Goal: Answer question/provide support: Share knowledge or assist other users

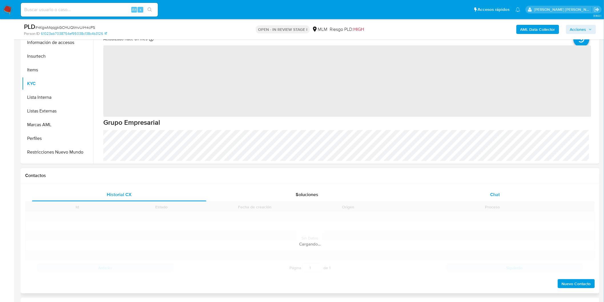
scroll to position [268, 0]
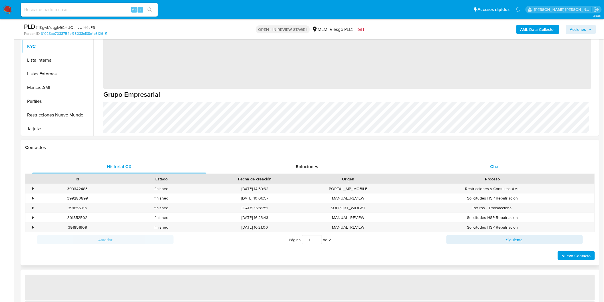
click at [497, 171] on div "Chat" at bounding box center [495, 167] width 174 height 14
select select "10"
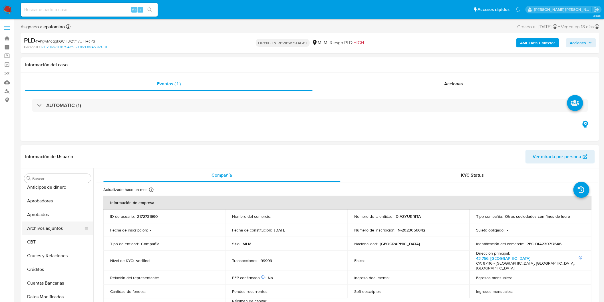
scroll to position [0, 0]
click at [60, 235] on button "Archivos adjuntos" at bounding box center [57, 233] width 71 height 14
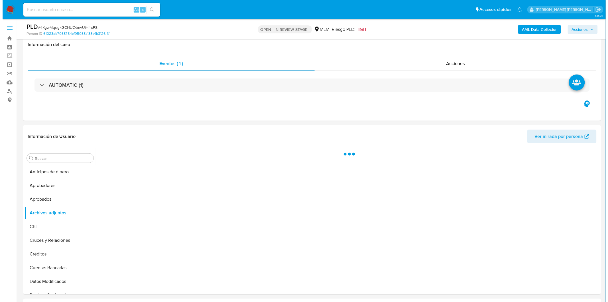
scroll to position [112, 0]
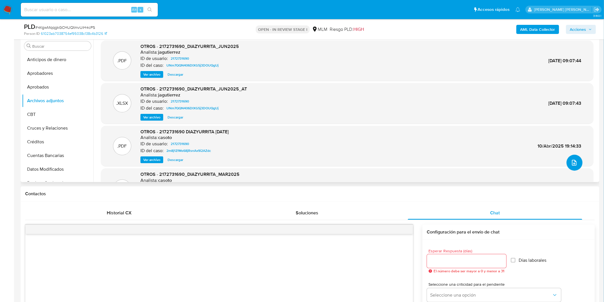
click at [570, 163] on icon "upload-file" at bounding box center [573, 162] width 7 height 7
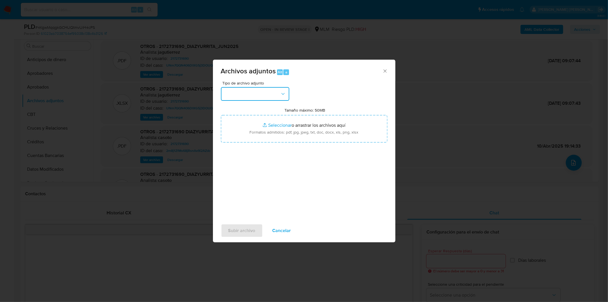
click at [281, 97] on button "button" at bounding box center [255, 94] width 68 height 14
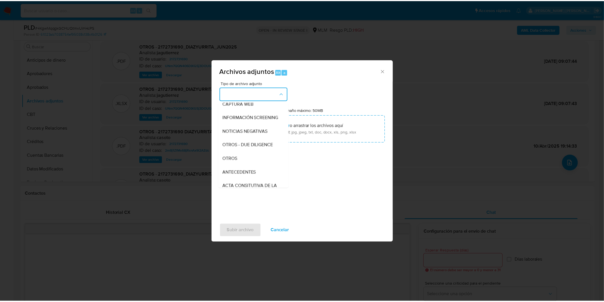
scroll to position [95, 0]
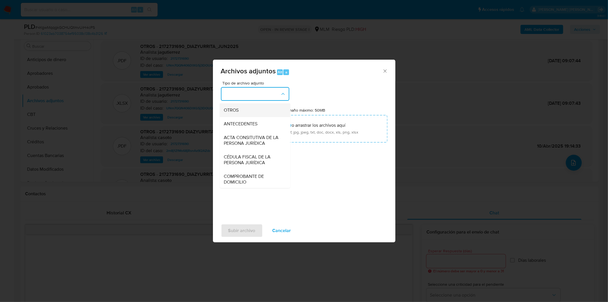
click at [248, 117] on div "OTROS" at bounding box center [253, 110] width 58 height 14
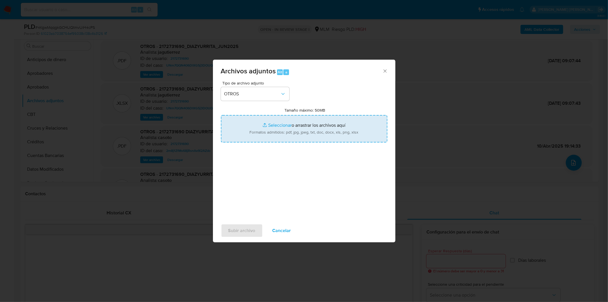
type input "C:\fakepath\2172731690_DIAZYURRITA SAS_AGO2025.xlsx"
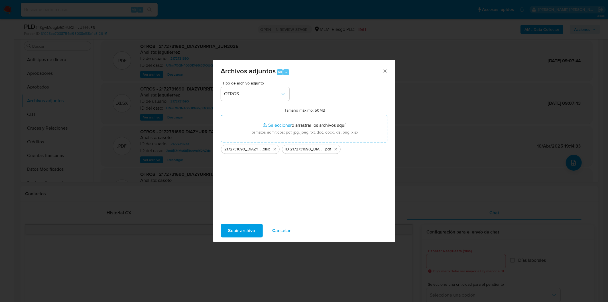
click at [262, 201] on div "Tipo de archivo adjunto OTROS Tamaño máximo: 50MB Seleccionar archivos Seleccio…" at bounding box center [304, 148] width 167 height 135
click at [232, 232] on span "Subir archivo" at bounding box center [241, 230] width 27 height 13
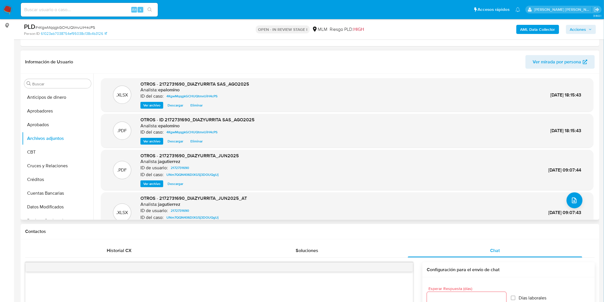
scroll to position [17, 0]
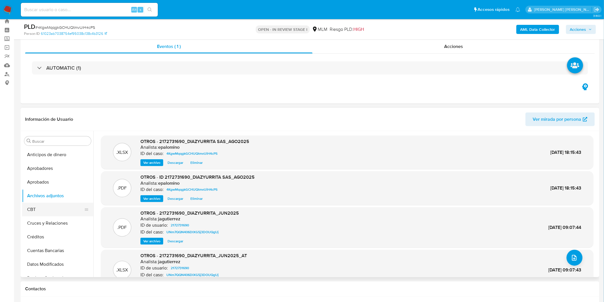
click at [41, 204] on button "CBT" at bounding box center [55, 210] width 67 height 14
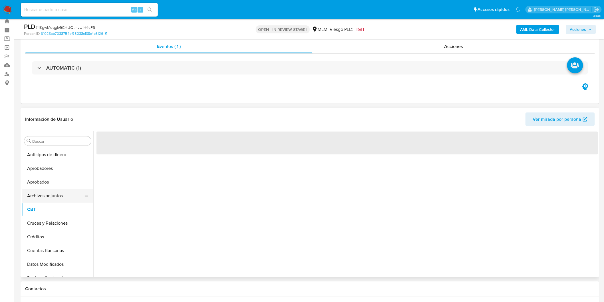
click at [47, 198] on button "Archivos adjuntos" at bounding box center [55, 196] width 67 height 14
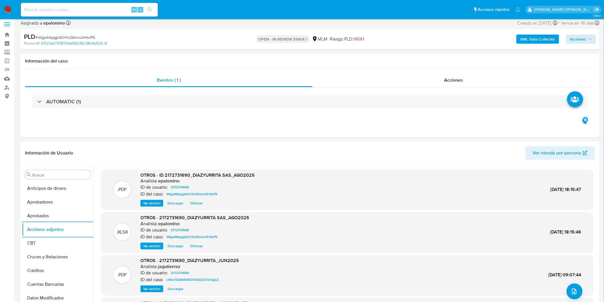
scroll to position [0, 0]
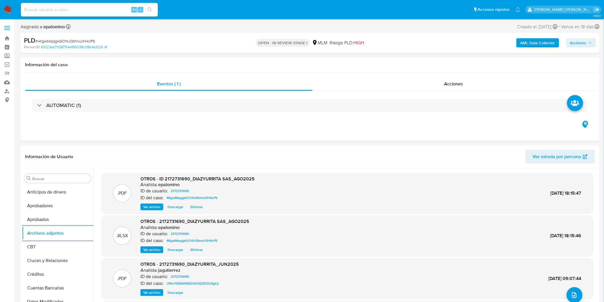
drag, startPoint x: 585, startPoint y: 41, endPoint x: 559, endPoint y: 47, distance: 27.2
click at [584, 41] on span "Acciones" at bounding box center [578, 42] width 16 height 9
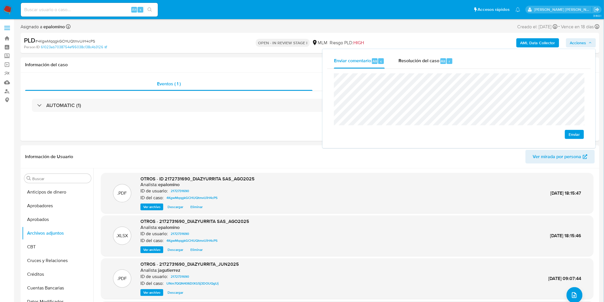
click at [571, 138] on span "Enviar" at bounding box center [573, 134] width 11 height 8
click at [414, 59] on span "Resolución del caso" at bounding box center [418, 61] width 41 height 7
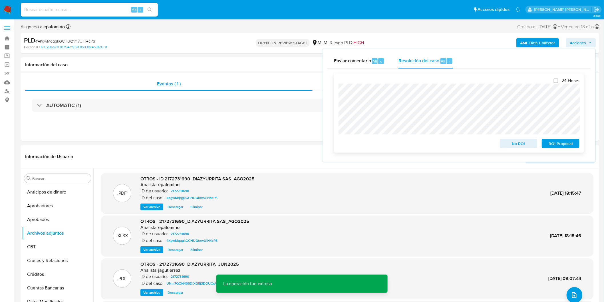
click at [556, 144] on span "ROI Proposal" at bounding box center [560, 143] width 30 height 8
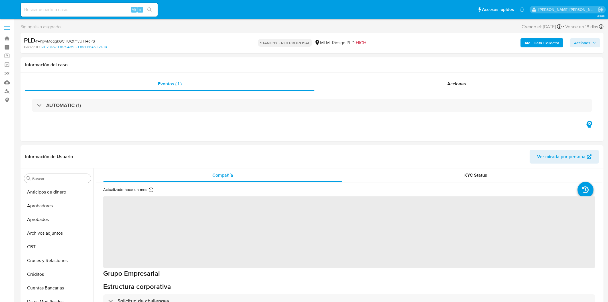
select select "10"
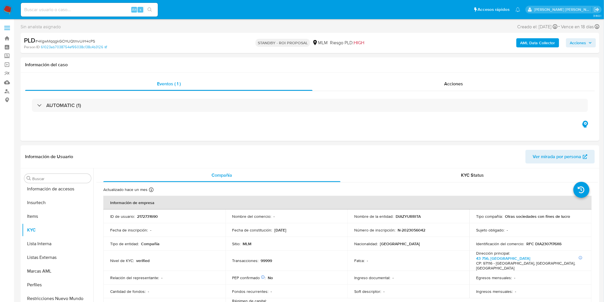
scroll to position [268, 0]
click at [78, 40] on span "# 4KgwMqqgkGCHUQtmvUiH4cPS" at bounding box center [65, 41] width 60 height 6
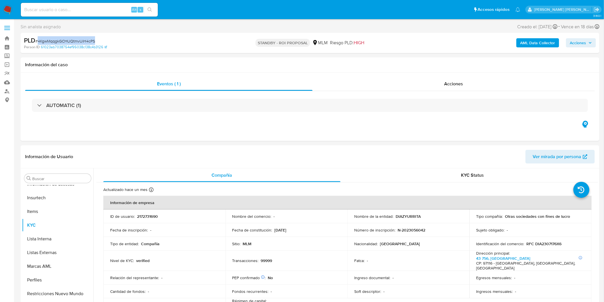
click at [78, 40] on span "# 4KgwMqqgkGCHUQtmvUiH4cPS" at bounding box center [65, 41] width 60 height 6
copy span "4KgwMqqgkGCHUQtmvUiH4cPS"
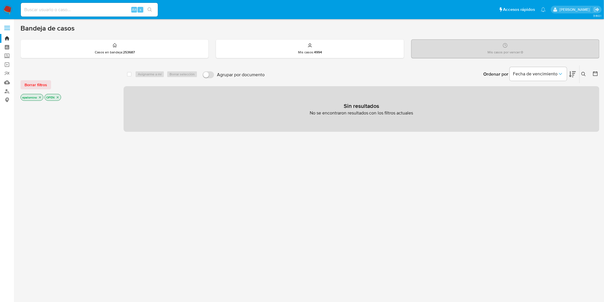
click at [39, 84] on span "Borrar filtros" at bounding box center [36, 85] width 23 height 8
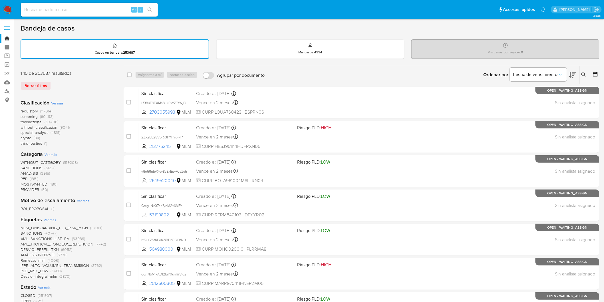
click at [586, 73] on button at bounding box center [583, 74] width 9 height 7
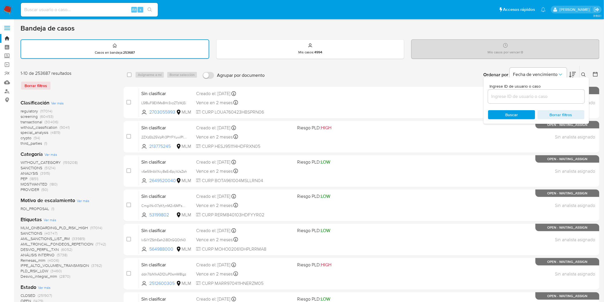
click at [516, 96] on input at bounding box center [536, 96] width 96 height 7
type input "1257623537"
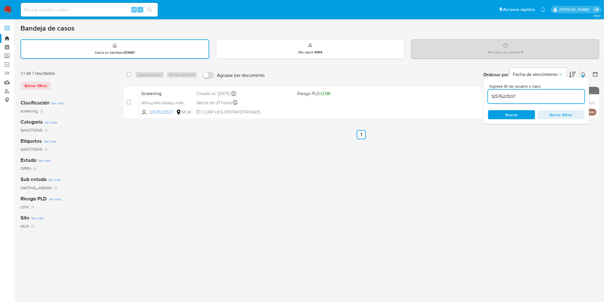
click at [583, 74] on icon at bounding box center [583, 74] width 5 height 5
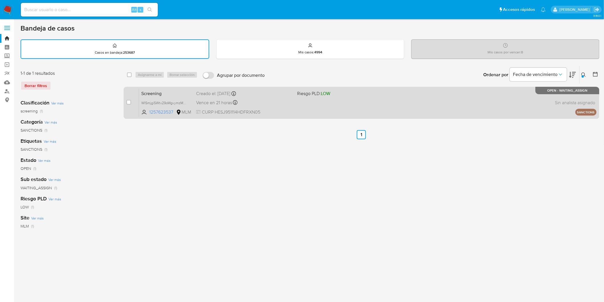
click at [158, 90] on span "Screening" at bounding box center [166, 92] width 50 height 7
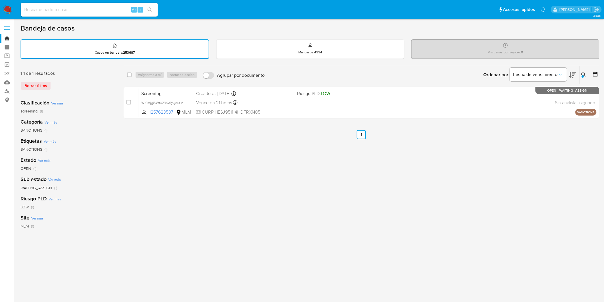
click at [7, 6] on img at bounding box center [8, 10] width 10 height 10
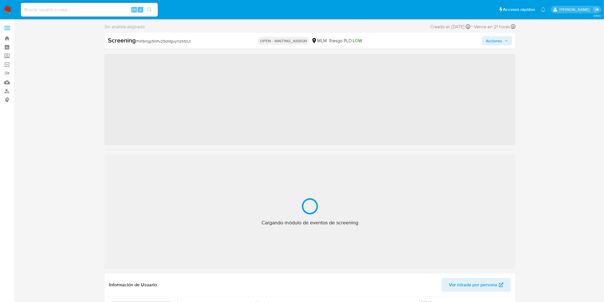
scroll to position [268, 0]
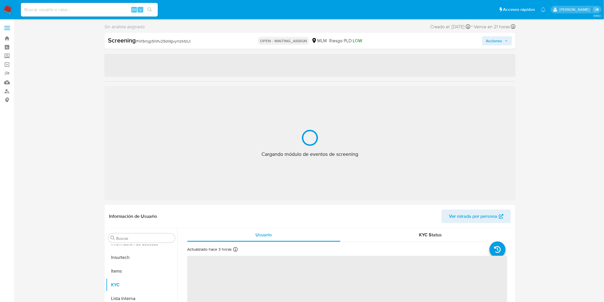
select select "10"
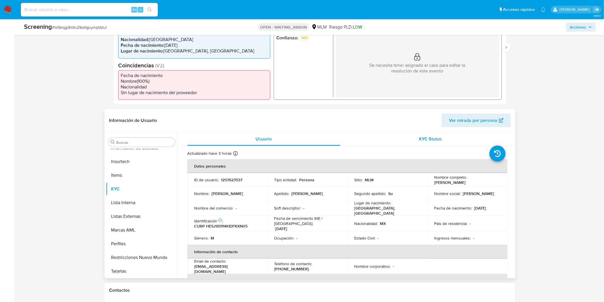
scroll to position [127, 0]
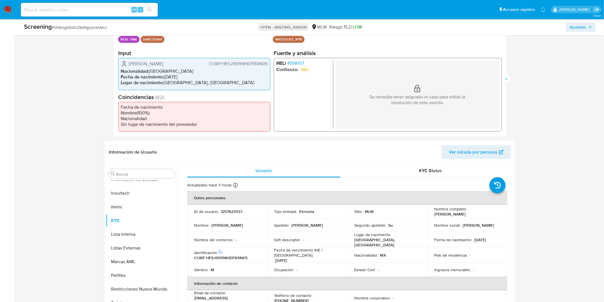
click at [298, 64] on span "# 159007" at bounding box center [295, 63] width 17 height 6
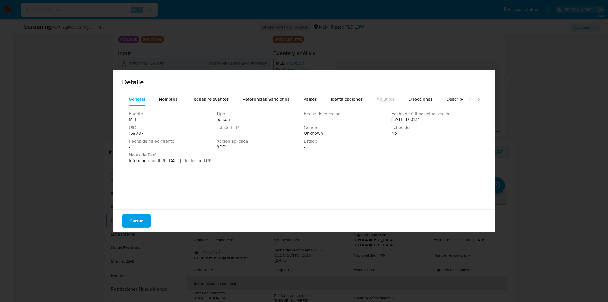
click at [164, 90] on div "Detalle" at bounding box center [304, 81] width 382 height 23
click at [165, 98] on span "Nombres" at bounding box center [168, 99] width 19 height 7
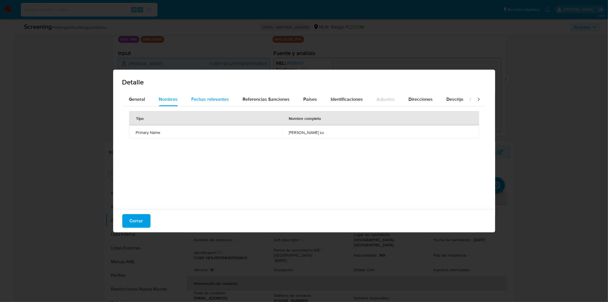
click at [201, 100] on span "Fechas relevantes" at bounding box center [211, 99] width 38 height 7
click at [269, 255] on div "Detalle General Nombres Fechas relevantes Referencias Sanciones Países Identifi…" at bounding box center [304, 151] width 608 height 302
click at [140, 222] on span "Cerrar" at bounding box center [136, 221] width 13 height 13
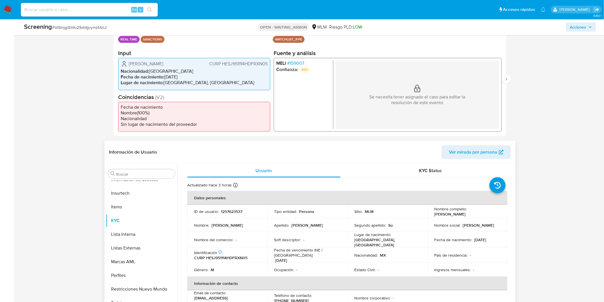
click at [232, 211] on p "1257623537" at bounding box center [231, 211] width 21 height 5
copy p "1257623537"
drag, startPoint x: 476, startPoint y: 215, endPoint x: 432, endPoint y: 215, distance: 44.5
click at [432, 215] on td "Nombre completo : [PERSON_NAME]" at bounding box center [467, 212] width 80 height 14
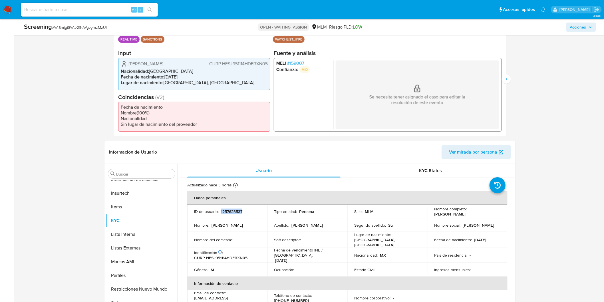
copy p "[PERSON_NAME]"
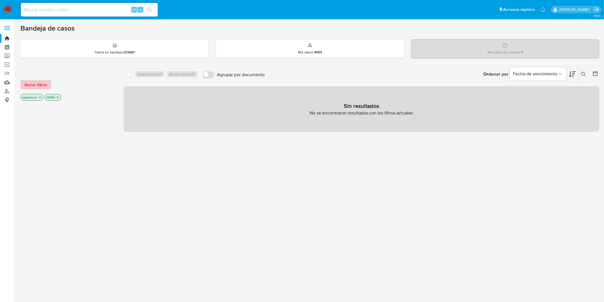
click at [44, 83] on span "Borrar filtros" at bounding box center [36, 85] width 23 height 8
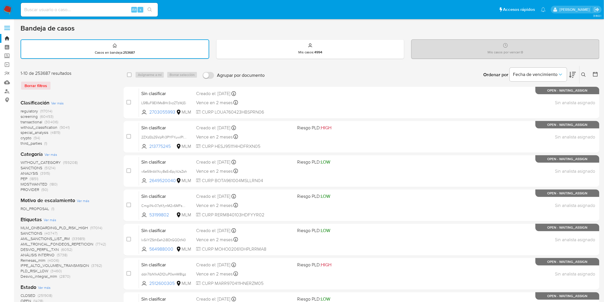
click at [583, 74] on icon at bounding box center [583, 74] width 5 height 5
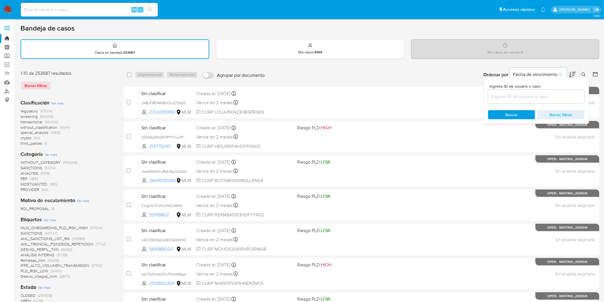
click at [542, 93] on input at bounding box center [536, 96] width 96 height 7
type input "1257623537"
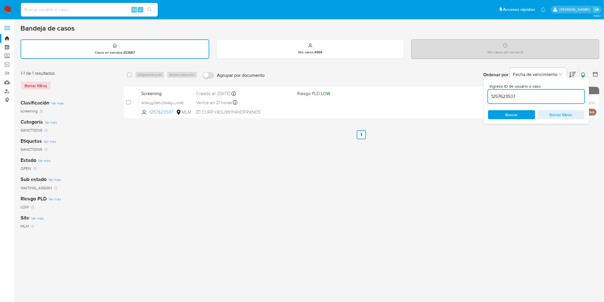
click at [583, 75] on div at bounding box center [582, 76] width 2 height 2
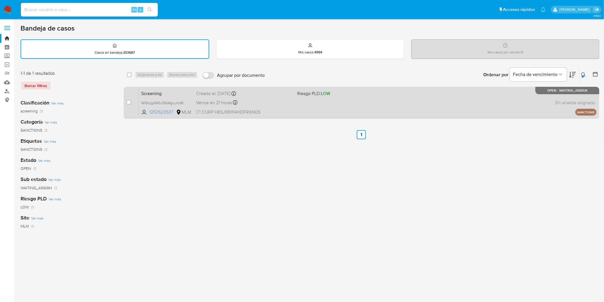
click at [143, 90] on span "Screening" at bounding box center [166, 92] width 50 height 7
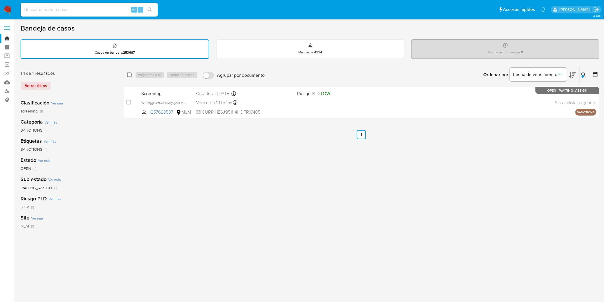
click at [128, 75] on input "checkbox" at bounding box center [129, 74] width 5 height 5
checkbox input "true"
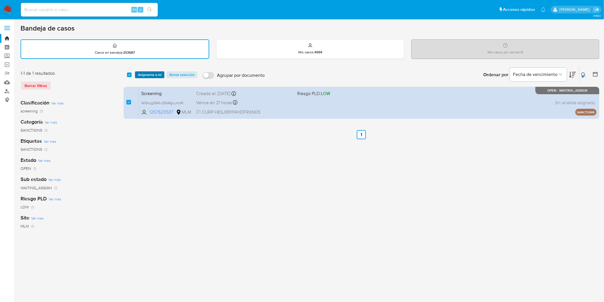
click at [141, 72] on span "Asignarme a mí" at bounding box center [150, 75] width 24 height 6
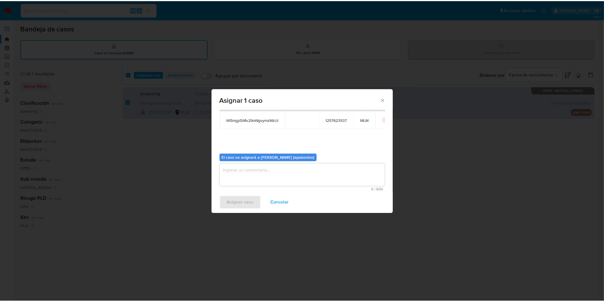
scroll to position [29, 0]
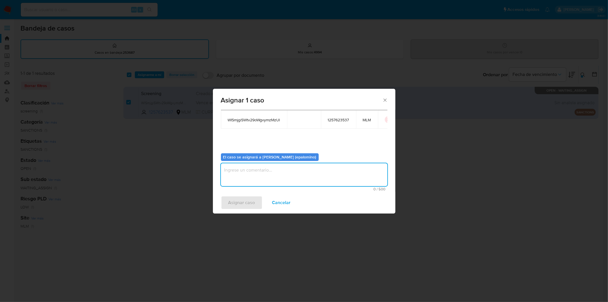
click at [239, 172] on textarea "assign-modal" at bounding box center [304, 174] width 167 height 23
type textarea "AS"
click at [234, 204] on span "Asignar caso" at bounding box center [241, 202] width 27 height 13
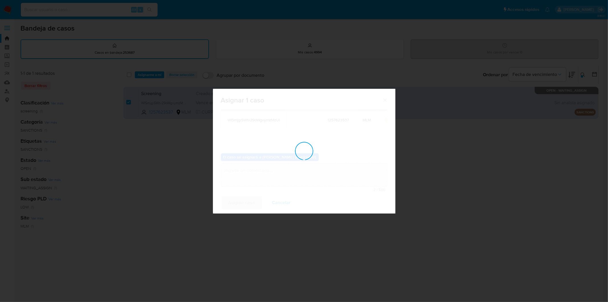
checkbox input "false"
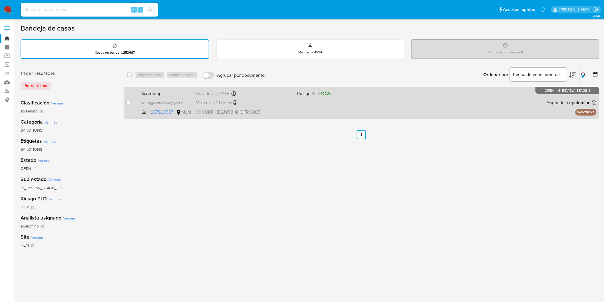
click at [158, 90] on span "Screening" at bounding box center [166, 92] width 50 height 7
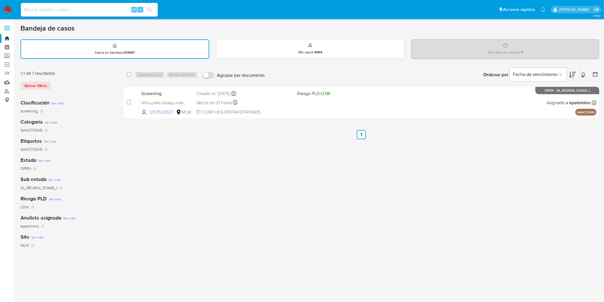
click at [8, 9] on img at bounding box center [8, 10] width 10 height 10
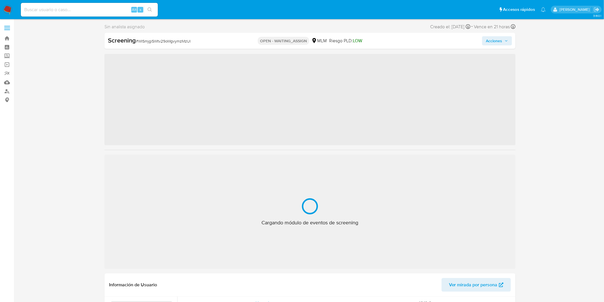
scroll to position [268, 0]
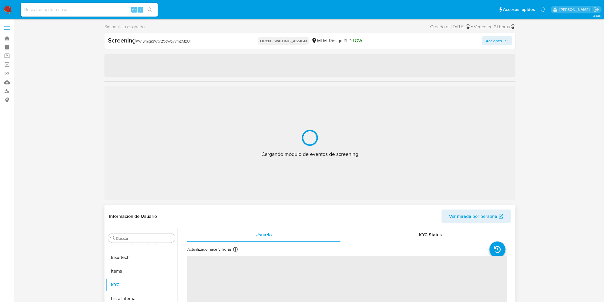
select select "10"
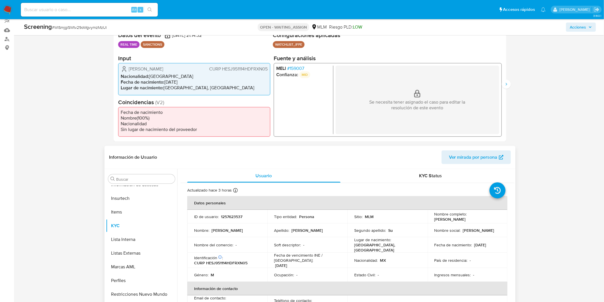
scroll to position [95, 0]
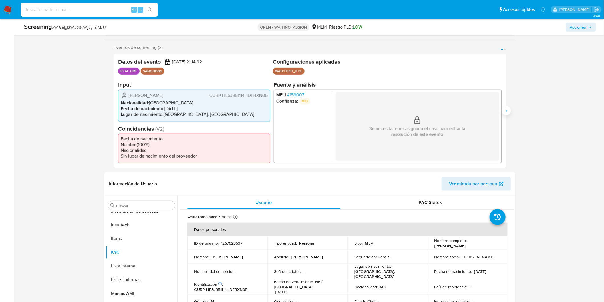
click at [507, 110] on icon "Siguiente" at bounding box center [505, 110] width 1 height 3
click at [294, 92] on span "# 159007" at bounding box center [295, 95] width 17 height 6
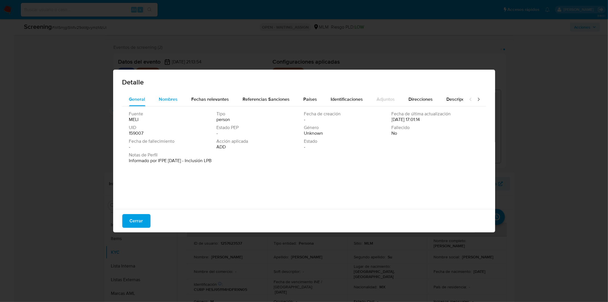
click at [171, 99] on span "Nombres" at bounding box center [168, 99] width 19 height 7
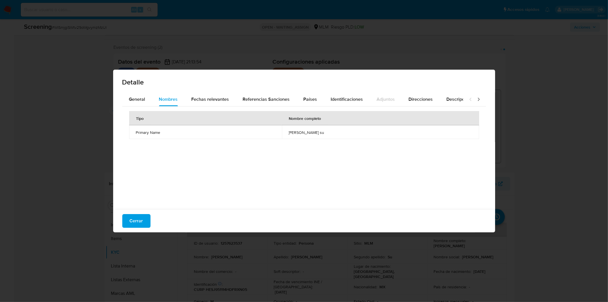
click at [294, 257] on div "Detalle General Nombres Fechas relevantes Referencias Sanciones Países Identifi…" at bounding box center [304, 151] width 608 height 302
click at [134, 218] on span "Cerrar" at bounding box center [136, 221] width 13 height 13
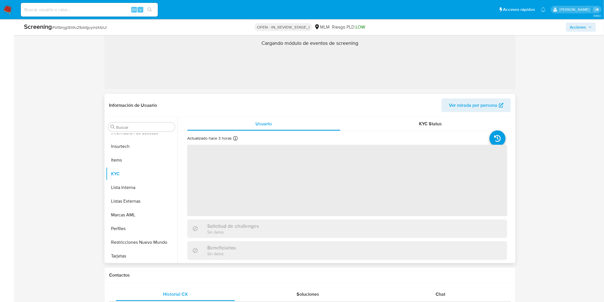
scroll to position [95, 0]
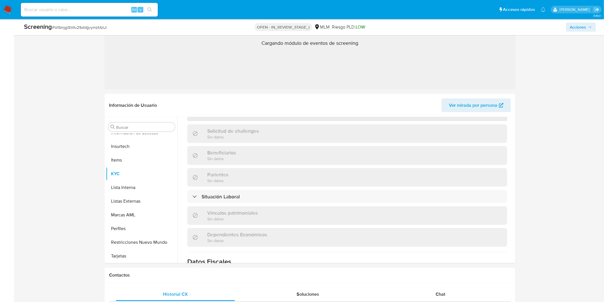
select select "10"
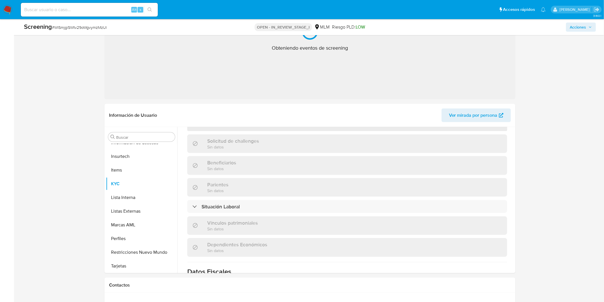
scroll to position [63, 0]
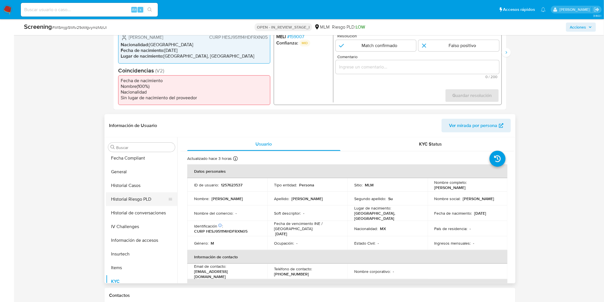
scroll to position [173, 0]
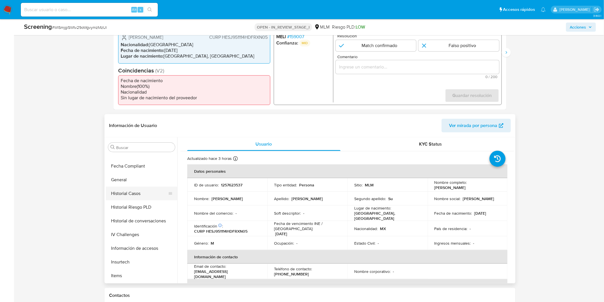
click at [135, 188] on button "Historial Casos" at bounding box center [139, 194] width 67 height 14
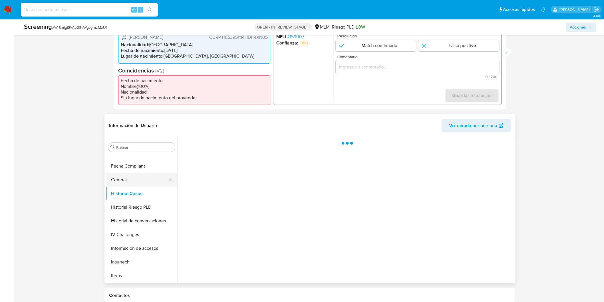
click at [132, 181] on button "General" at bounding box center [139, 180] width 67 height 14
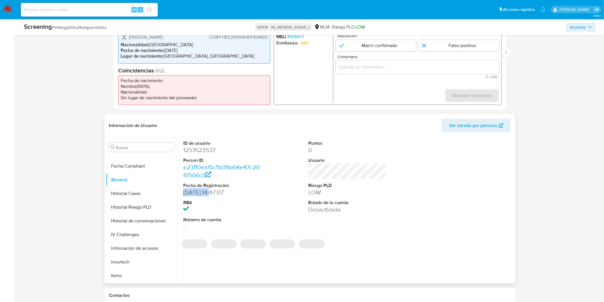
drag, startPoint x: 212, startPoint y: 192, endPoint x: 181, endPoint y: 192, distance: 30.5
click at [182, 192] on div "ID de usuario 1257623537 Person ID e23f10ea15c11d78a64e47c20f0506c5 Fecha de Re…" at bounding box center [221, 185] width 83 height 96
copy dd "[DATE]"
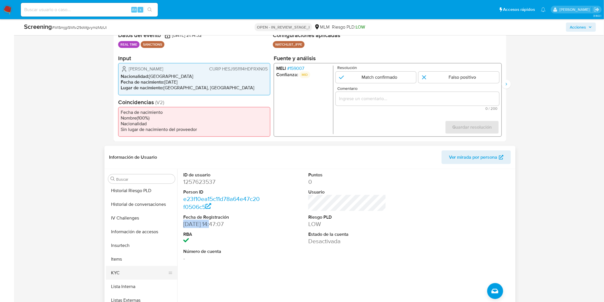
scroll to position [268, 0]
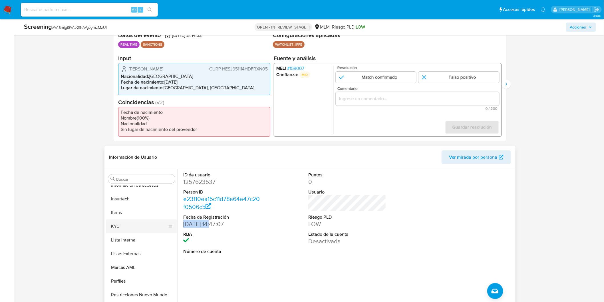
click at [130, 228] on button "KYC" at bounding box center [139, 226] width 67 height 14
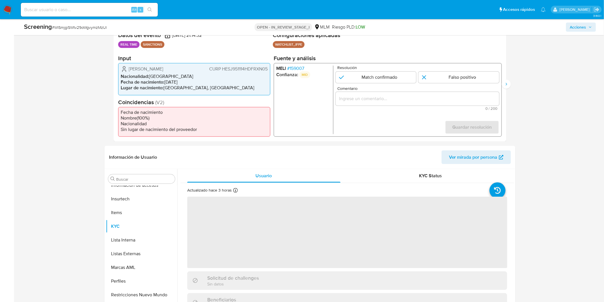
scroll to position [209, 0]
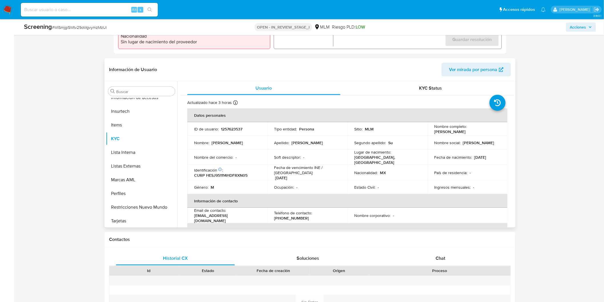
click at [235, 173] on p "CURP HESJ951114HDFRXN05" at bounding box center [220, 175] width 53 height 5
copy p "HESJ951114HDFRXN05"
drag, startPoint x: 490, startPoint y: 158, endPoint x: 472, endPoint y: 156, distance: 18.4
click at [472, 156] on div "Fecha de nacimiento : 14/11/1995" at bounding box center [467, 157] width 66 height 5
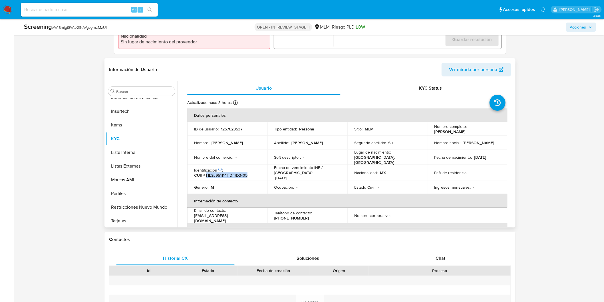
copy p "14/11/1995"
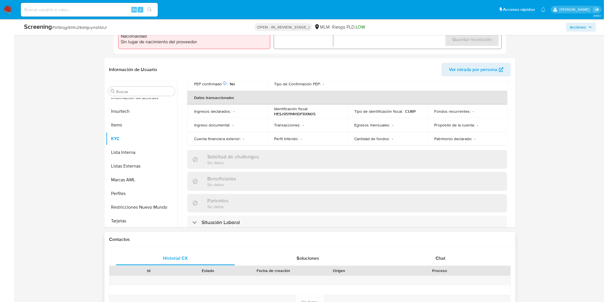
scroll to position [222, 0]
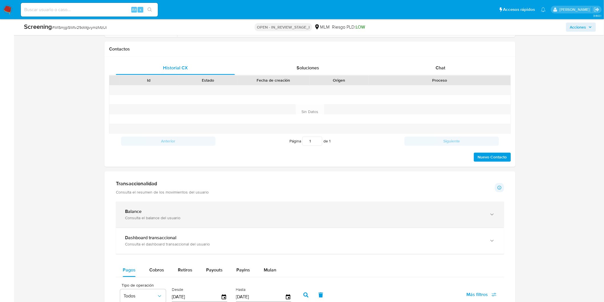
click at [156, 214] on div "Balance" at bounding box center [304, 212] width 358 height 6
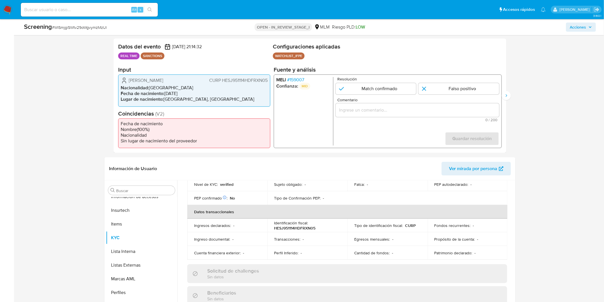
scroll to position [236, 0]
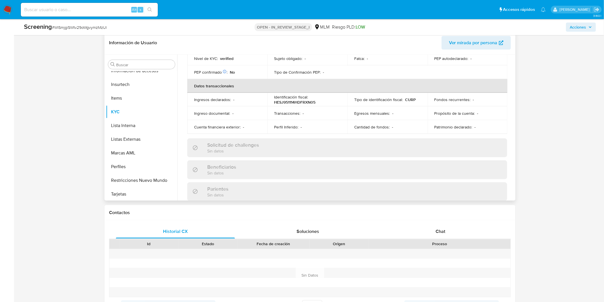
drag, startPoint x: 514, startPoint y: 126, endPoint x: 514, endPoint y: 94, distance: 32.2
click at [514, 94] on div "Buscar Anticipos de dinero Aprobadores Aprobados Archivos adjuntos CBT Cruces y…" at bounding box center [309, 127] width 411 height 146
drag, startPoint x: 513, startPoint y: 108, endPoint x: 514, endPoint y: 92, distance: 16.0
click at [514, 92] on div "Buscar Anticipos de dinero Aprobadores Aprobados Archivos adjuntos CBT Cruces y…" at bounding box center [309, 127] width 411 height 146
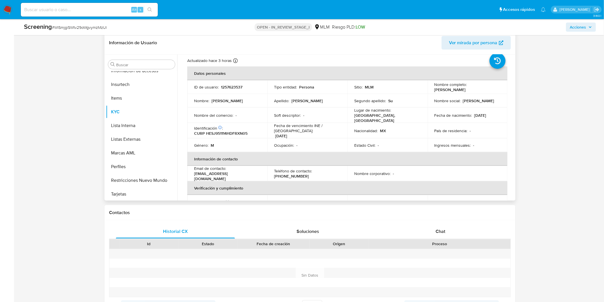
scroll to position [0, 0]
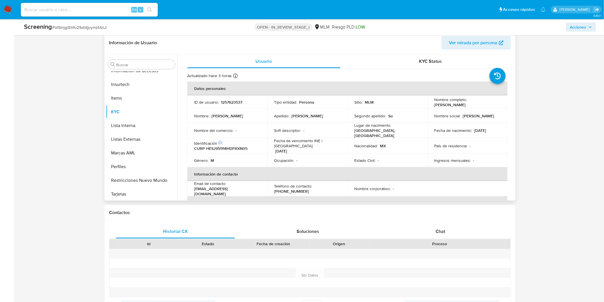
click at [342, 145] on td "Fecha de vencimiento INE / Pasaporte : 31/12/2034" at bounding box center [307, 145] width 80 height 15
click at [233, 96] on td "ID de usuario : 1257623537" at bounding box center [227, 102] width 80 height 14
click at [232, 100] on p "1257623537" at bounding box center [231, 102] width 21 height 5
copy p "1257623537"
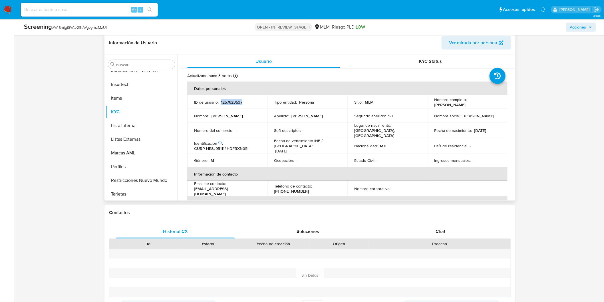
drag, startPoint x: 477, startPoint y: 104, endPoint x: 433, endPoint y: 104, distance: 44.2
click at [434, 104] on div "Nombre completo : Juan Lin Hernandez Su" at bounding box center [467, 102] width 66 height 10
copy p "Juan Lin Hernandez Su"
click at [150, 181] on button "Restricciones Nuevo Mundo" at bounding box center [139, 180] width 67 height 14
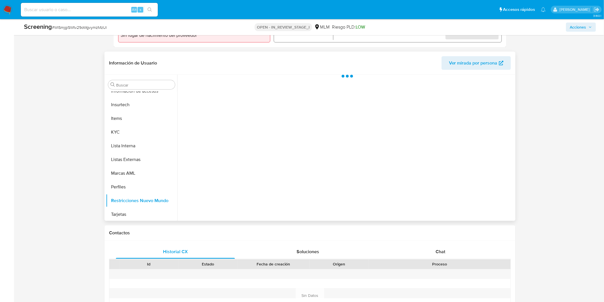
scroll to position [204, 0]
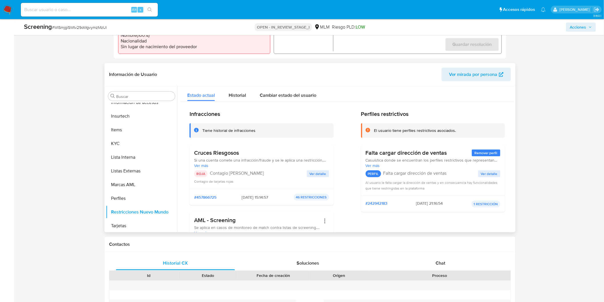
click at [257, 190] on div "#457866725 22/09/2025 - 15:14:57 46 RESTRICCIONES" at bounding box center [261, 197] width 144 height 16
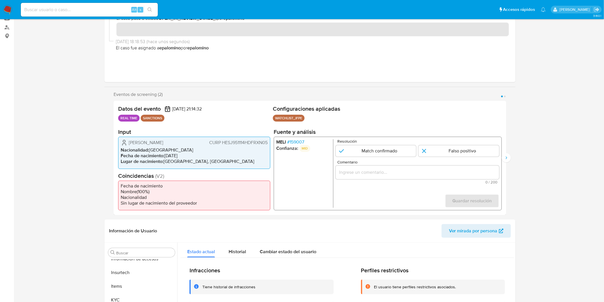
scroll to position [127, 0]
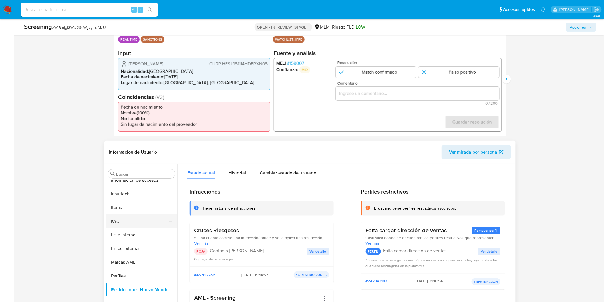
drag, startPoint x: 139, startPoint y: 219, endPoint x: 170, endPoint y: 215, distance: 31.3
click at [139, 218] on button "KYC" at bounding box center [139, 221] width 67 height 14
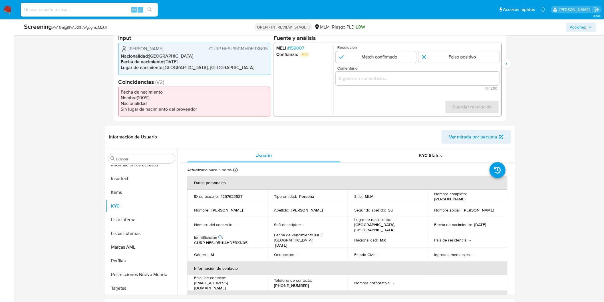
scroll to position [130, 0]
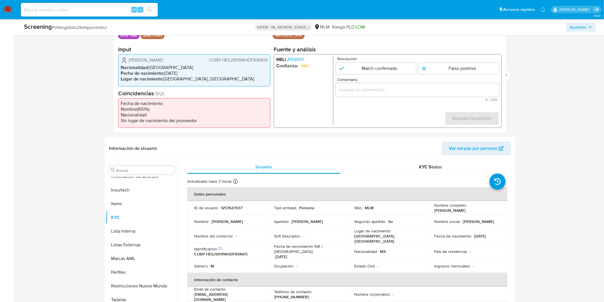
click at [302, 62] on p "MID" at bounding box center [304, 65] width 11 height 7
click at [302, 59] on span "# 159007" at bounding box center [295, 60] width 17 height 6
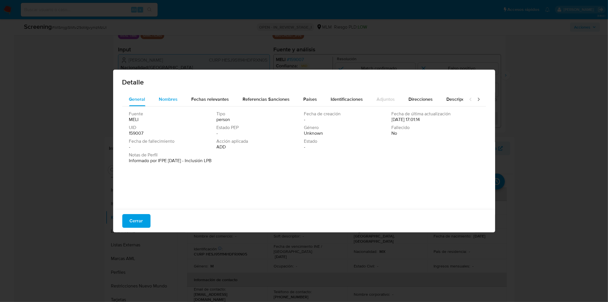
click at [165, 95] on div "Nombres" at bounding box center [168, 99] width 19 height 14
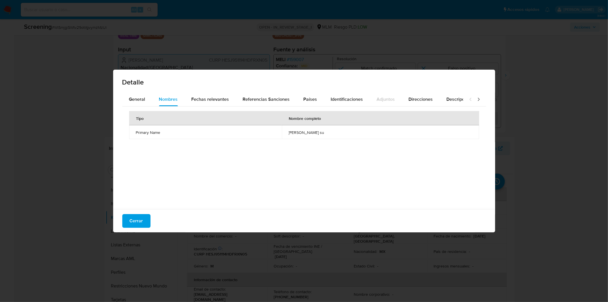
click at [251, 161] on div "Tipo Nombre completo Primary Name juan lin hernandez su" at bounding box center [304, 156] width 364 height 100
click at [222, 98] on span "Fechas relevantes" at bounding box center [211, 99] width 38 height 7
click at [255, 180] on div "Tipo Fecha Notas Date of birth 1995-11-14 -" at bounding box center [304, 156] width 364 height 100
click at [140, 218] on span "Cerrar" at bounding box center [136, 221] width 13 height 13
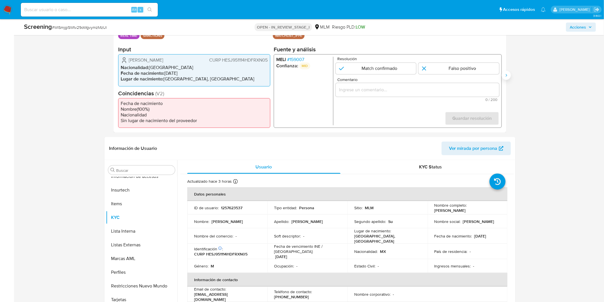
click at [507, 72] on button "Siguiente" at bounding box center [505, 75] width 9 height 9
click at [305, 60] on li "MELI # 159007" at bounding box center [303, 60] width 54 height 6
click at [302, 58] on span "# 159007" at bounding box center [295, 60] width 17 height 6
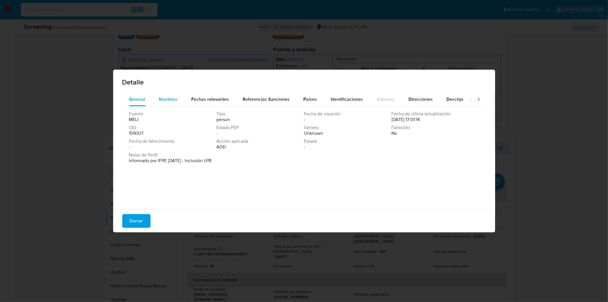
click at [165, 97] on span "Nombres" at bounding box center [168, 99] width 19 height 7
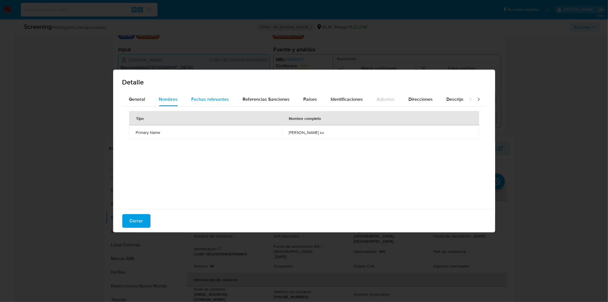
click at [207, 93] on div "Fechas relevantes" at bounding box center [211, 99] width 38 height 14
click at [144, 221] on button "Cerrar" at bounding box center [136, 221] width 28 height 14
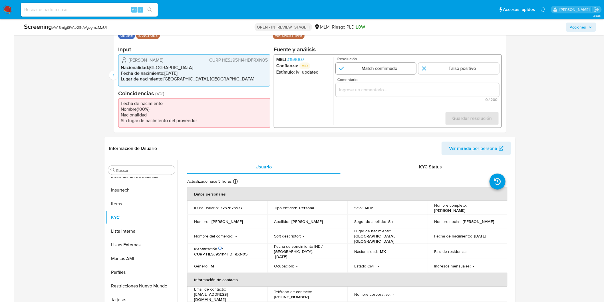
click at [378, 69] on input "2 de 2" at bounding box center [375, 68] width 81 height 11
radio input "true"
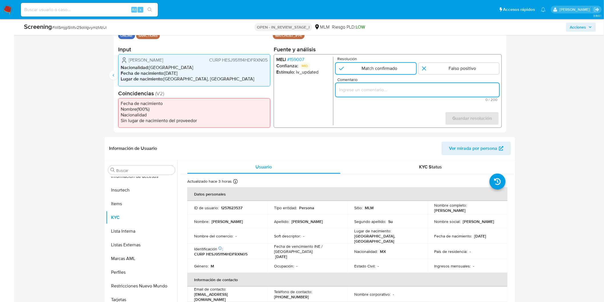
click at [375, 92] on input "Comentario" at bounding box center [416, 89] width 163 height 7
type input "ALERTA DETONA POR SCREENING ONLINE, SE CONFIRMA COINCIDENCIA EN LISTA DE SANCIO…"
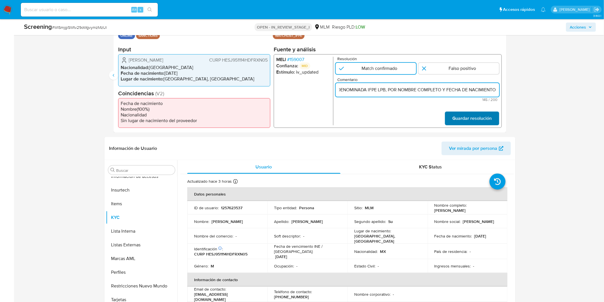
click at [473, 119] on span "Guardar resolución" at bounding box center [471, 118] width 39 height 13
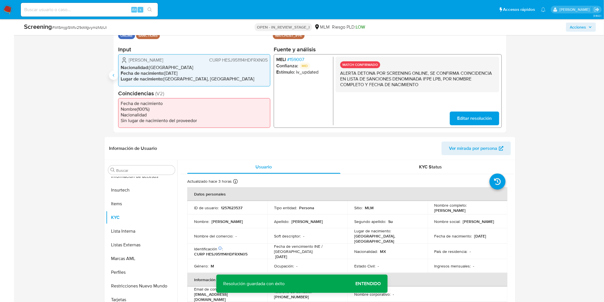
click at [114, 77] on icon "Anterior" at bounding box center [113, 75] width 5 height 5
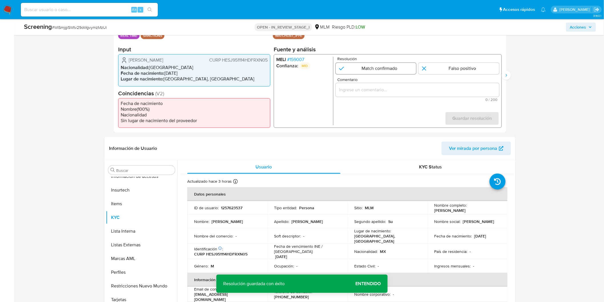
click at [350, 67] on input "1 de 2" at bounding box center [375, 68] width 81 height 11
radio input "true"
click at [357, 89] on input "Comentario" at bounding box center [416, 89] width 163 height 7
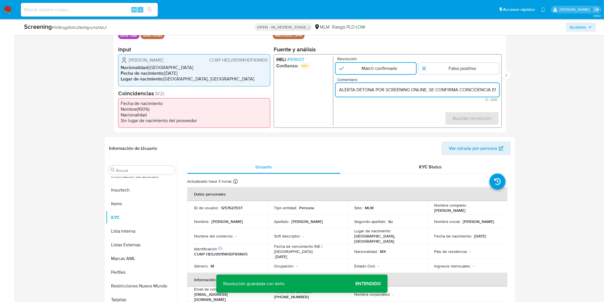
scroll to position [0, 209]
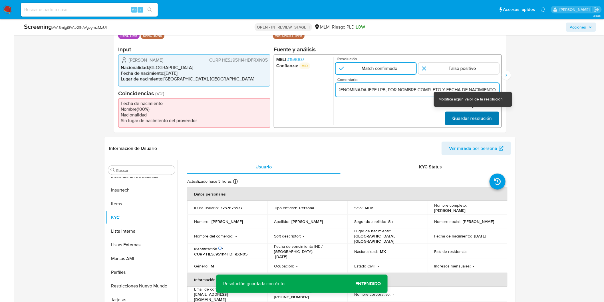
type input "ALERTA DETONA POR SCREENING ONLINE, SE CONFIRMA COINCIDENCIA EN LISTA DE SANCIO…"
click at [480, 120] on span "Guardar resolución" at bounding box center [471, 118] width 39 height 13
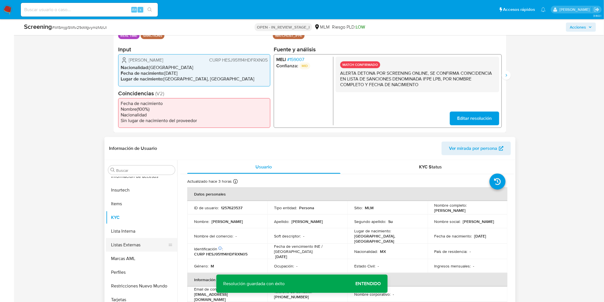
scroll to position [268, 0]
click at [144, 233] on button "Lista Interna" at bounding box center [139, 230] width 67 height 14
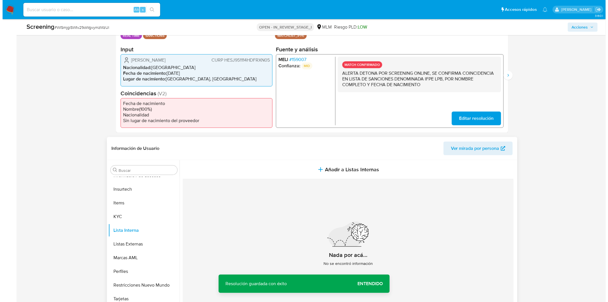
scroll to position [268, 0]
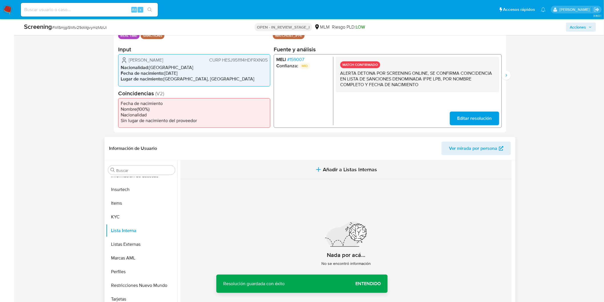
click at [312, 168] on button "Añadir a Listas Internas" at bounding box center [345, 169] width 331 height 19
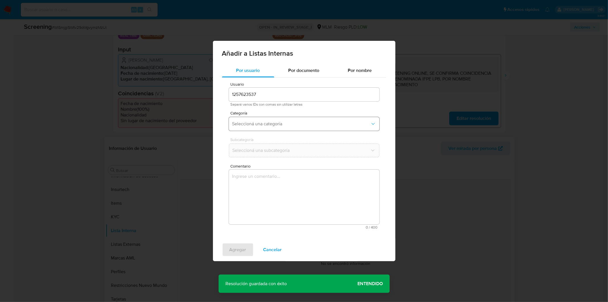
click at [273, 125] on span "Seleccioná una categoría" at bounding box center [301, 124] width 138 height 6
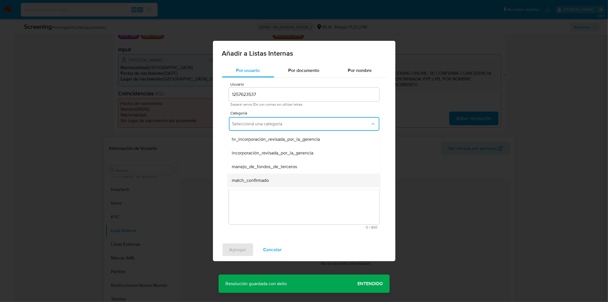
click at [274, 183] on div "match_confirmado" at bounding box center [302, 180] width 140 height 14
click at [270, 150] on span "Seleccioná una subcategoría" at bounding box center [301, 150] width 138 height 6
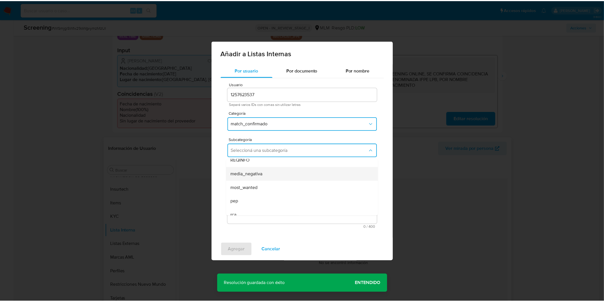
scroll to position [39, 0]
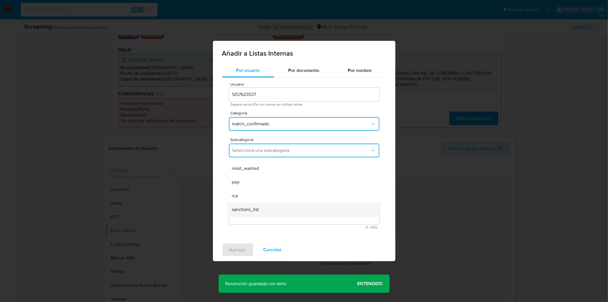
click at [260, 208] on div "sanctions_list" at bounding box center [302, 210] width 140 height 14
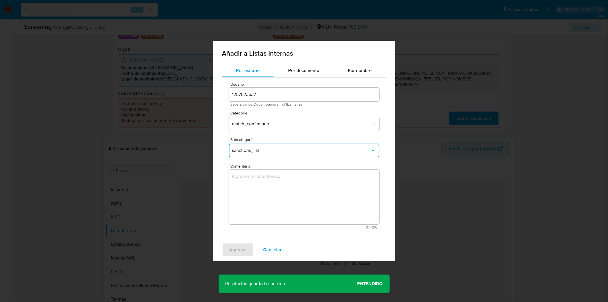
click at [259, 190] on textarea "Comentario" at bounding box center [304, 196] width 151 height 55
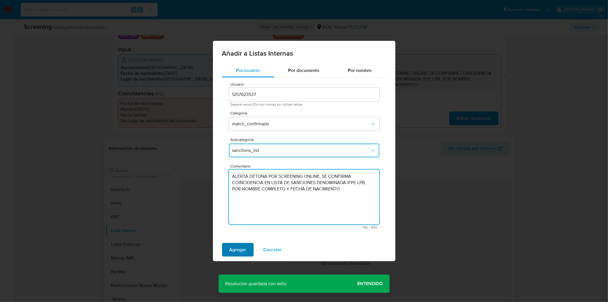
type textarea "ALERTA DETONA POR SCREENING ONLINE, SE CONFIRMA COINCIDENCIA EN LISTA DE SANCIO…"
click at [242, 245] on span "Agregar" at bounding box center [238, 249] width 17 height 13
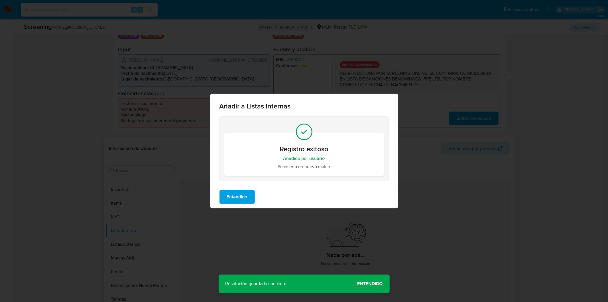
click at [236, 198] on span "Entendido" at bounding box center [237, 197] width 21 height 13
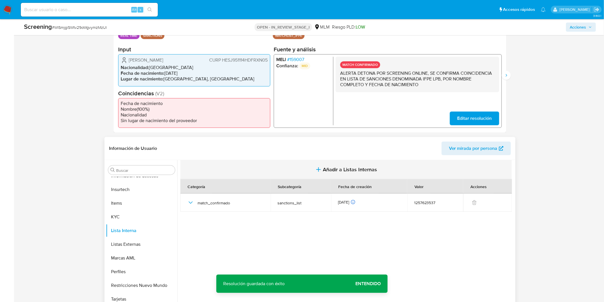
click at [318, 170] on icon "button" at bounding box center [318, 169] width 7 height 7
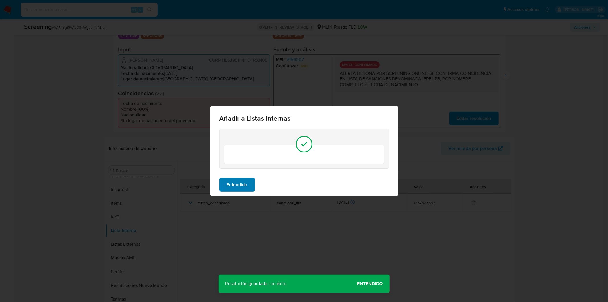
click at [240, 189] on span "Entendido" at bounding box center [237, 184] width 21 height 13
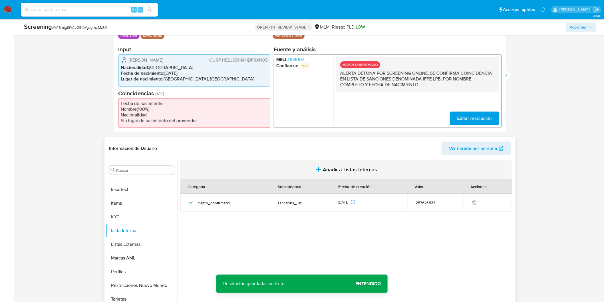
click at [317, 167] on icon "button" at bounding box center [318, 169] width 7 height 7
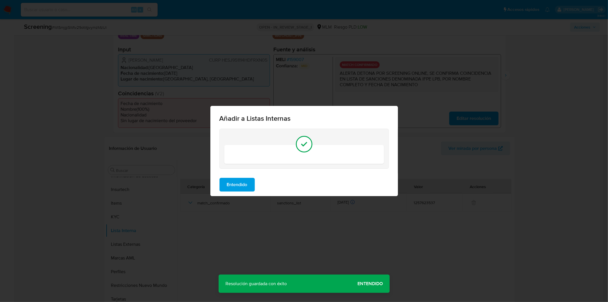
drag, startPoint x: 249, startPoint y: 183, endPoint x: 163, endPoint y: 219, distance: 93.0
click at [248, 183] on button "Entendido" at bounding box center [237, 185] width 35 height 14
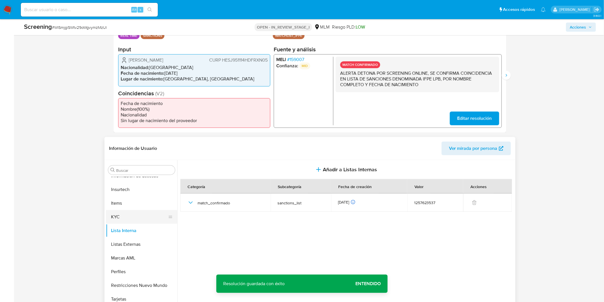
click at [121, 217] on button "KYC" at bounding box center [139, 217] width 67 height 14
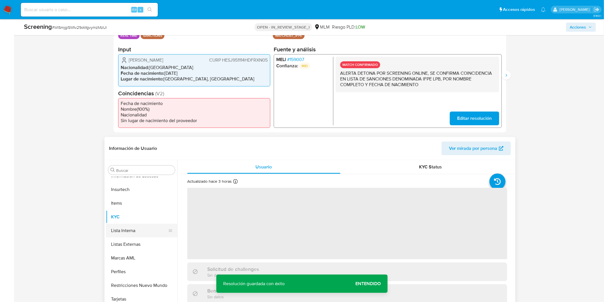
click at [124, 229] on button "Lista Interna" at bounding box center [139, 231] width 67 height 14
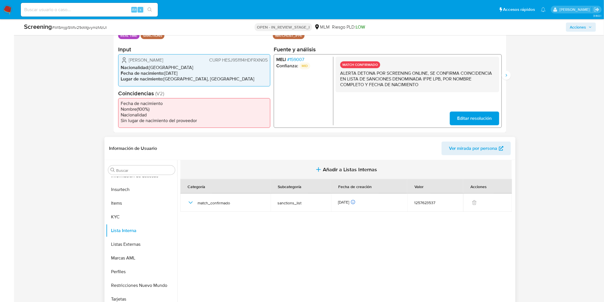
click at [320, 171] on icon "button" at bounding box center [318, 169] width 7 height 7
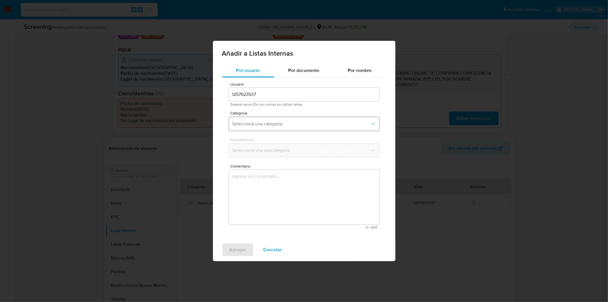
click at [252, 121] on button "Seleccioná una categoría" at bounding box center [304, 124] width 151 height 14
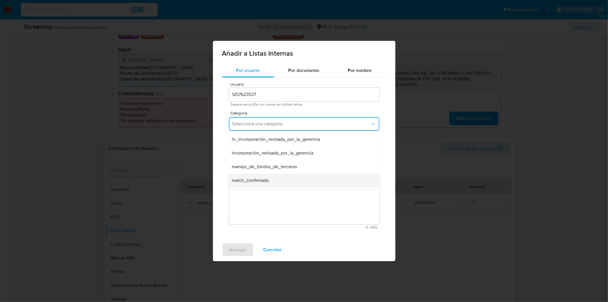
click at [258, 178] on span "match_confirmado" at bounding box center [250, 180] width 37 height 6
click at [269, 151] on span "Seleccioná una subcategoría" at bounding box center [301, 150] width 138 height 6
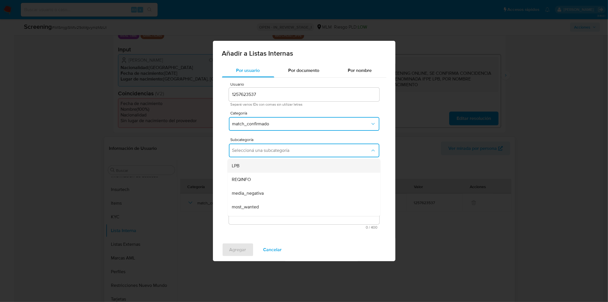
click at [262, 165] on div "LPB" at bounding box center [302, 166] width 140 height 14
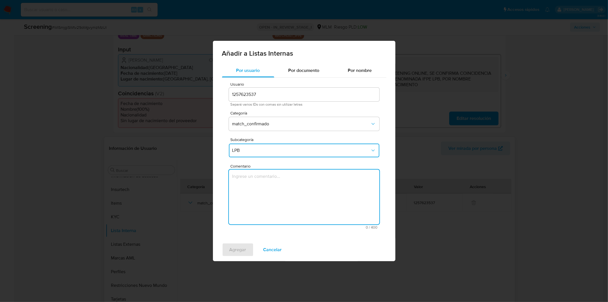
click at [262, 181] on textarea "Comentario" at bounding box center [304, 196] width 151 height 55
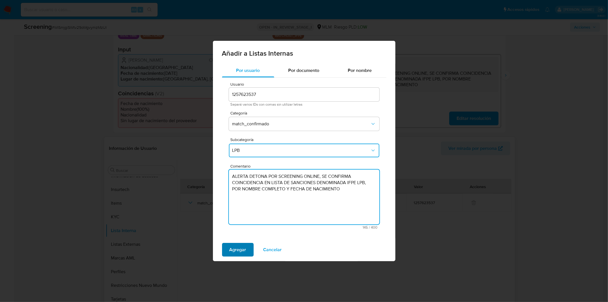
type textarea "ALERTA DETONA POR SCREENING ONLINE, SE CONFIRMA COINCIDENCIA EN LISTA DE SANCIO…"
click at [242, 245] on span "Agregar" at bounding box center [238, 249] width 17 height 13
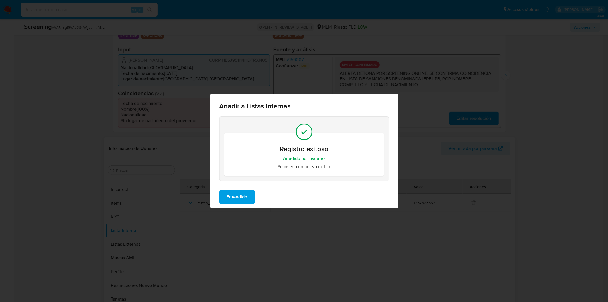
click at [250, 189] on div "Entendido" at bounding box center [305, 196] width 188 height 23
click at [241, 199] on span "Entendido" at bounding box center [237, 197] width 21 height 13
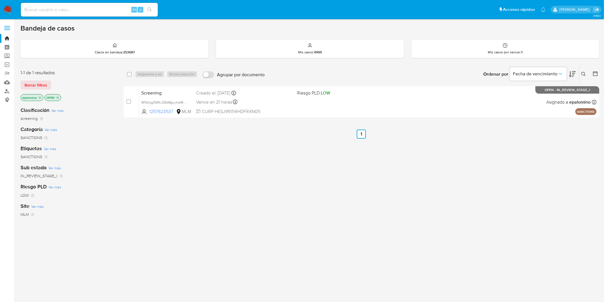
click at [30, 84] on span "Borrar filtros" at bounding box center [36, 85] width 23 height 8
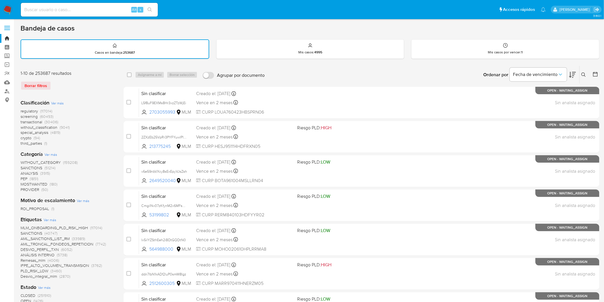
click at [581, 73] on icon at bounding box center [583, 74] width 4 height 4
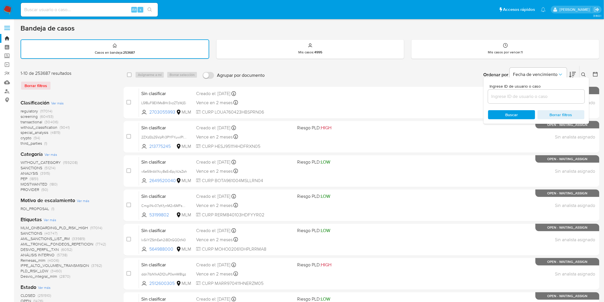
click at [495, 99] on div at bounding box center [536, 97] width 96 height 14
click at [496, 95] on input at bounding box center [536, 96] width 96 height 7
paste input "1257623537"
type input "1257623537"
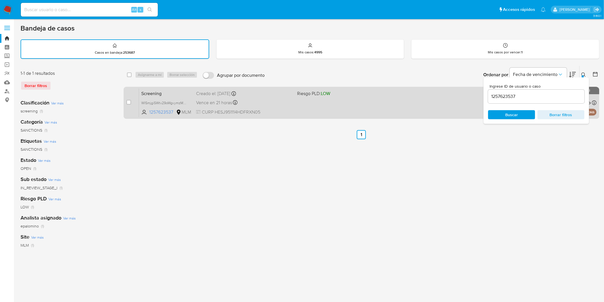
click at [147, 93] on span "Screening" at bounding box center [166, 92] width 50 height 7
drag, startPoint x: 417, startPoint y: 141, endPoint x: 302, endPoint y: 98, distance: 122.5
click at [416, 141] on div "select-all-cases-checkbox Asignarme a mí Borrar selección Agrupar por documento…" at bounding box center [362, 191] width 476 height 250
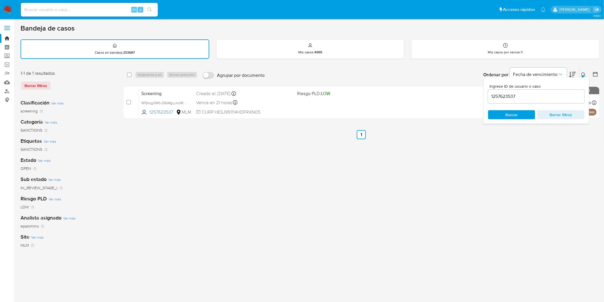
click at [5, 13] on img at bounding box center [8, 10] width 10 height 10
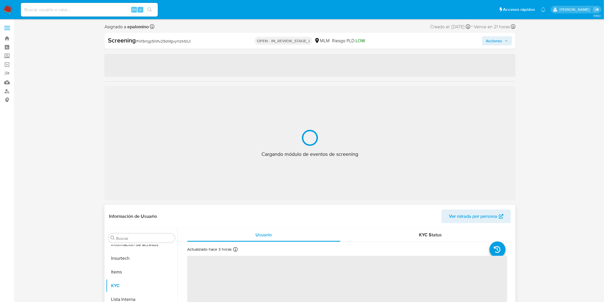
scroll to position [268, 0]
select select "10"
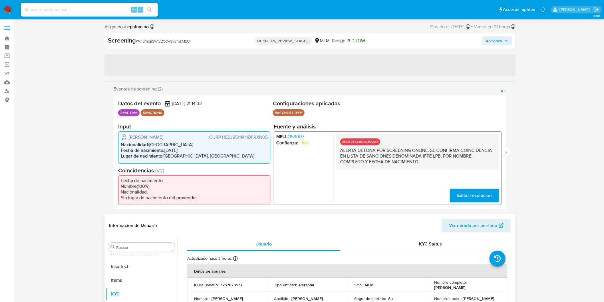
scroll to position [127, 0]
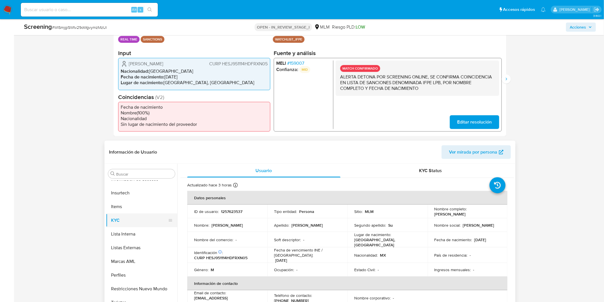
drag, startPoint x: 135, startPoint y: 231, endPoint x: 169, endPoint y: 217, distance: 36.6
click at [135, 231] on button "Lista Interna" at bounding box center [141, 234] width 71 height 14
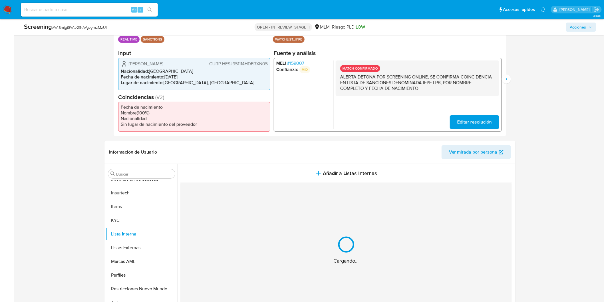
scroll to position [268, 0]
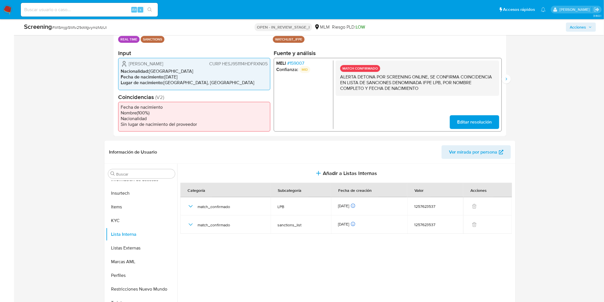
drag, startPoint x: 603, startPoint y: 87, endPoint x: 603, endPoint y: 98, distance: 11.1
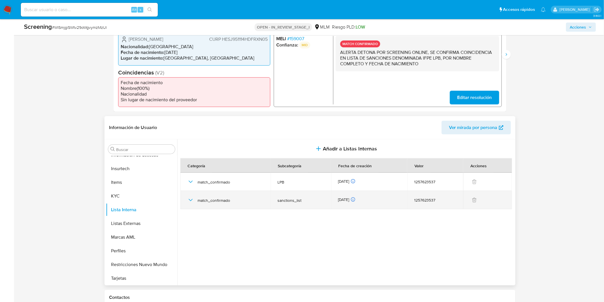
click at [377, 201] on div "22/09/2025 22/09/2025 14:22:34" at bounding box center [369, 200] width 62 height 6
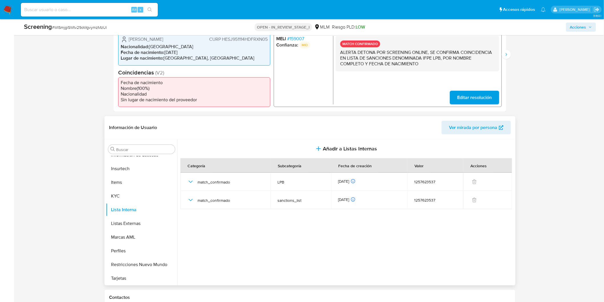
click at [377, 220] on section at bounding box center [346, 210] width 333 height 143
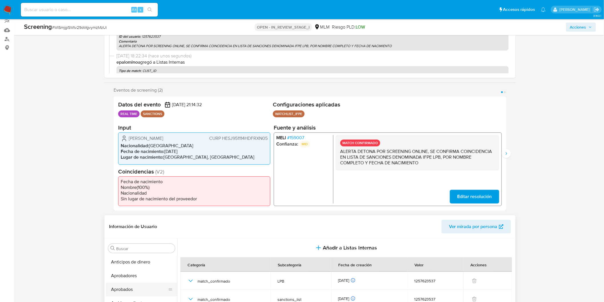
scroll to position [63, 0]
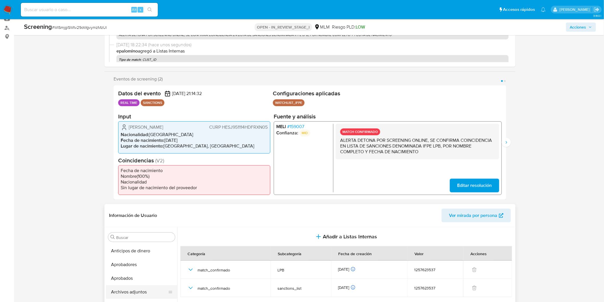
click at [137, 291] on button "Archivos adjuntos" at bounding box center [139, 292] width 67 height 14
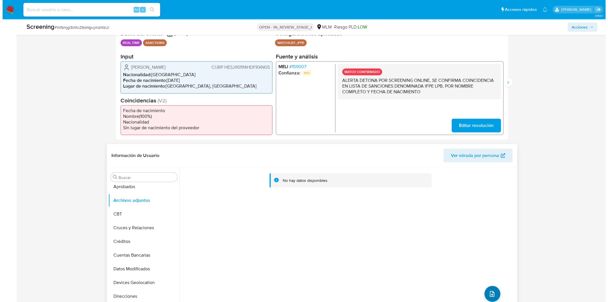
scroll to position [134, 0]
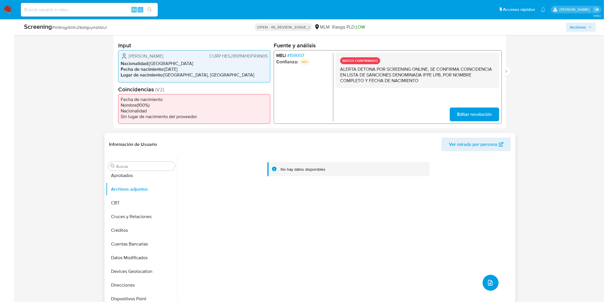
click at [483, 285] on button "upload-file" at bounding box center [490, 283] width 16 height 16
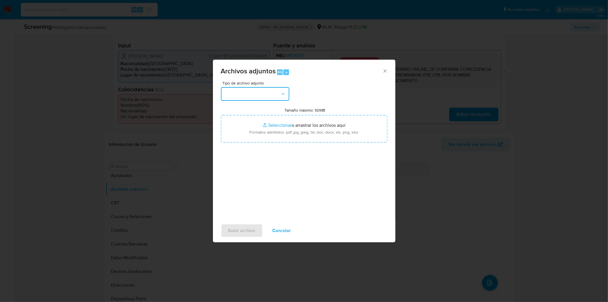
click at [271, 100] on button "button" at bounding box center [255, 94] width 68 height 14
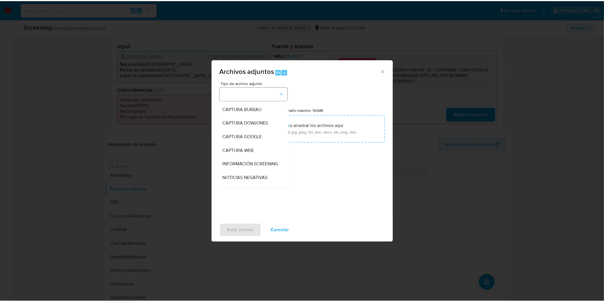
scroll to position [63, 0]
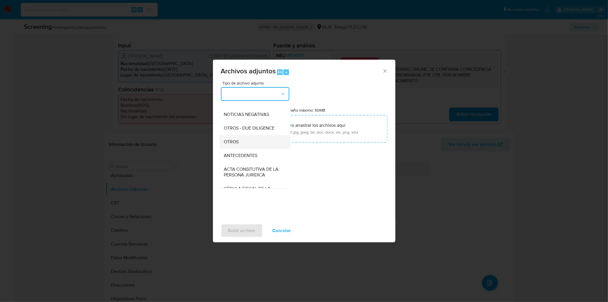
click at [251, 145] on div "OTROS" at bounding box center [253, 142] width 58 height 14
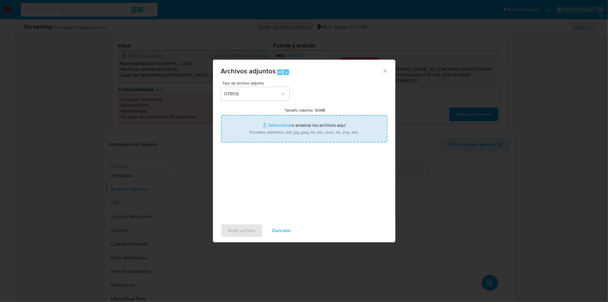
type input "C:\fakepath\1257623537_JUAN LIN HERNANDEZ SU.pdf"
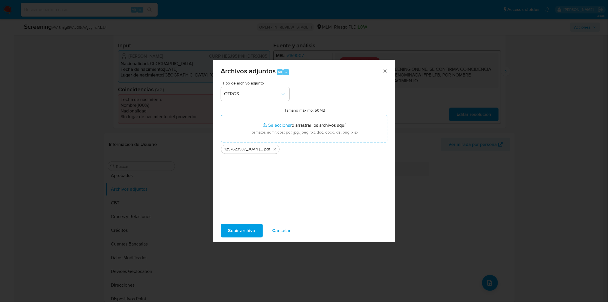
click at [246, 229] on span "Subir archivo" at bounding box center [241, 230] width 27 height 13
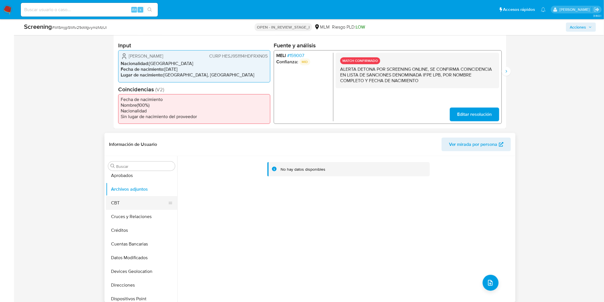
click at [130, 203] on button "CBT" at bounding box center [139, 203] width 67 height 14
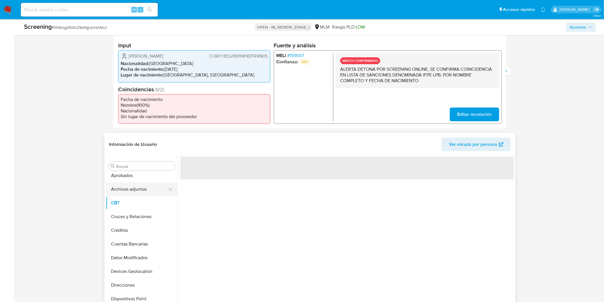
click at [135, 189] on button "Archivos adjuntos" at bounding box center [139, 189] width 67 height 14
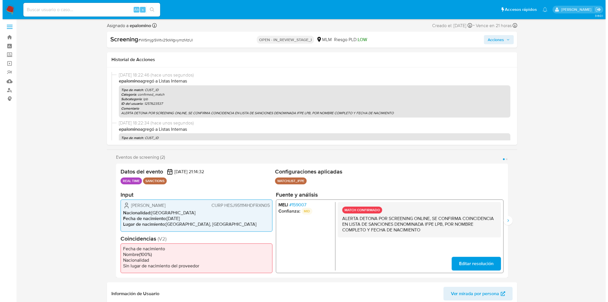
scroll to position [0, 0]
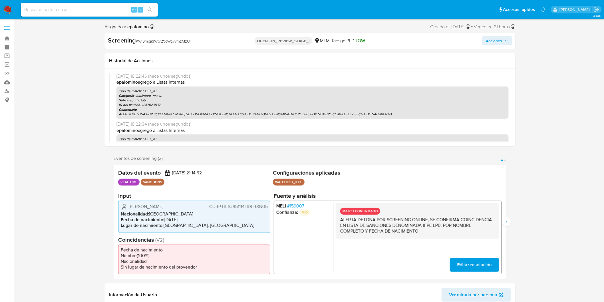
click at [489, 38] on span "Acciones" at bounding box center [494, 40] width 16 height 9
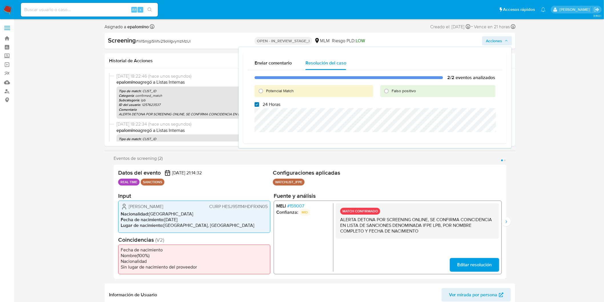
click at [257, 103] on input "24 Horas" at bounding box center [256, 104] width 5 height 5
checkbox input "false"
click at [260, 91] on input "Potencial Match" at bounding box center [260, 90] width 9 height 9
radio input "true"
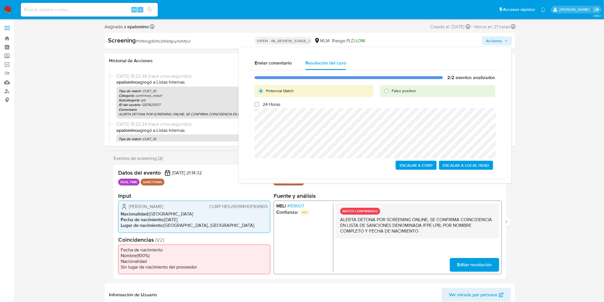
click at [456, 162] on span "Escalar a Local Head" at bounding box center [466, 165] width 46 height 8
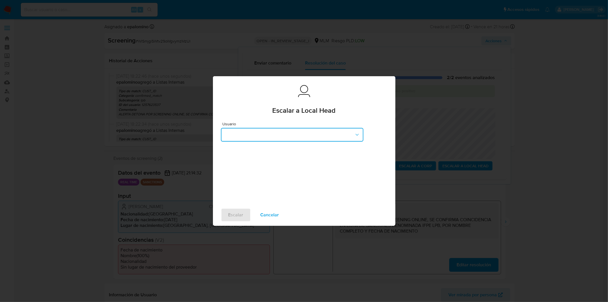
click at [325, 130] on button "button" at bounding box center [292, 135] width 143 height 14
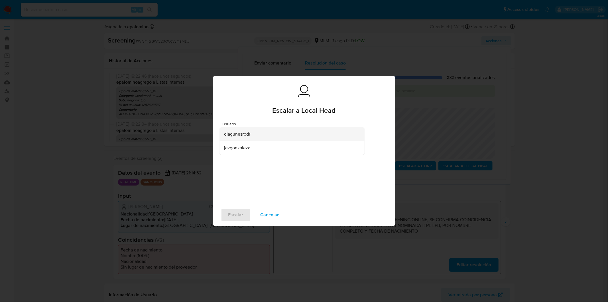
click at [256, 134] on div "dlagunesrodr" at bounding box center [290, 134] width 132 height 14
click at [234, 217] on span "Escalar" at bounding box center [235, 215] width 15 height 13
click at [231, 217] on span "Escalar" at bounding box center [235, 215] width 15 height 13
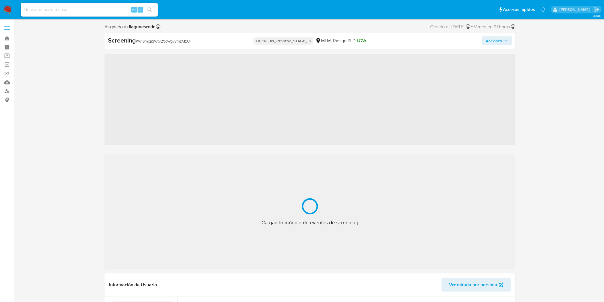
scroll to position [268, 0]
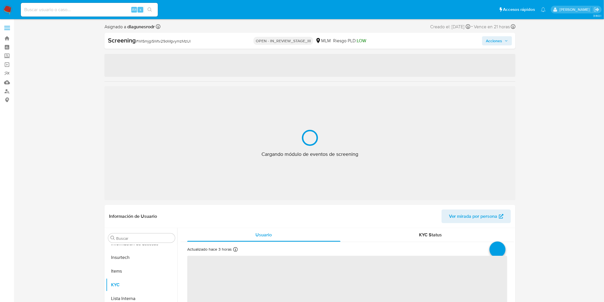
select select "10"
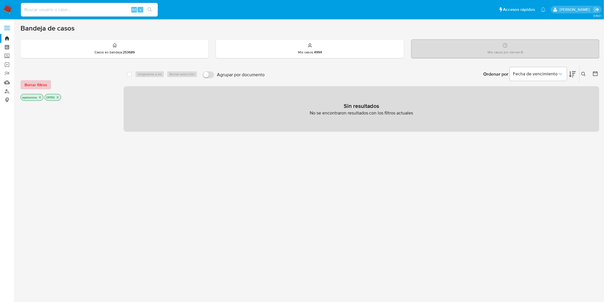
click at [40, 82] on span "Borrar filtros" at bounding box center [36, 85] width 23 height 8
